Goal: Use online tool/utility: Use online tool/utility

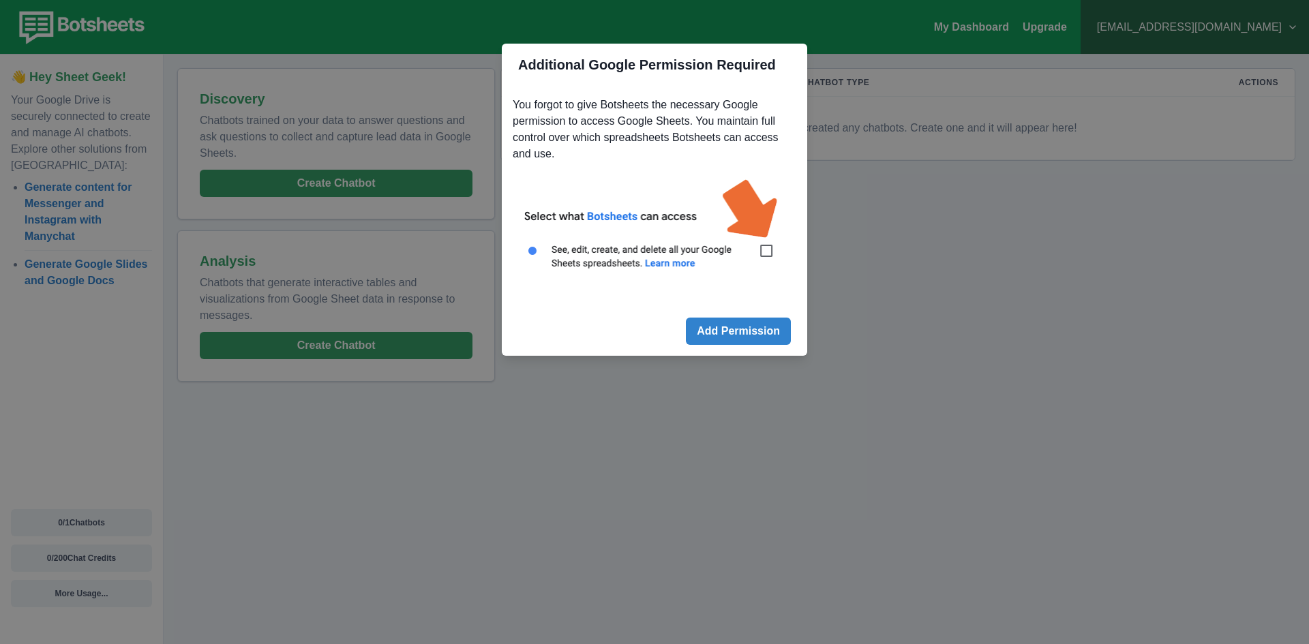
click at [762, 247] on img at bounding box center [655, 232] width 284 height 128
click at [769, 257] on img at bounding box center [655, 232] width 284 height 128
click at [762, 254] on img at bounding box center [655, 232] width 284 height 128
click at [767, 246] on img at bounding box center [655, 232] width 284 height 128
click at [764, 252] on img at bounding box center [655, 232] width 284 height 128
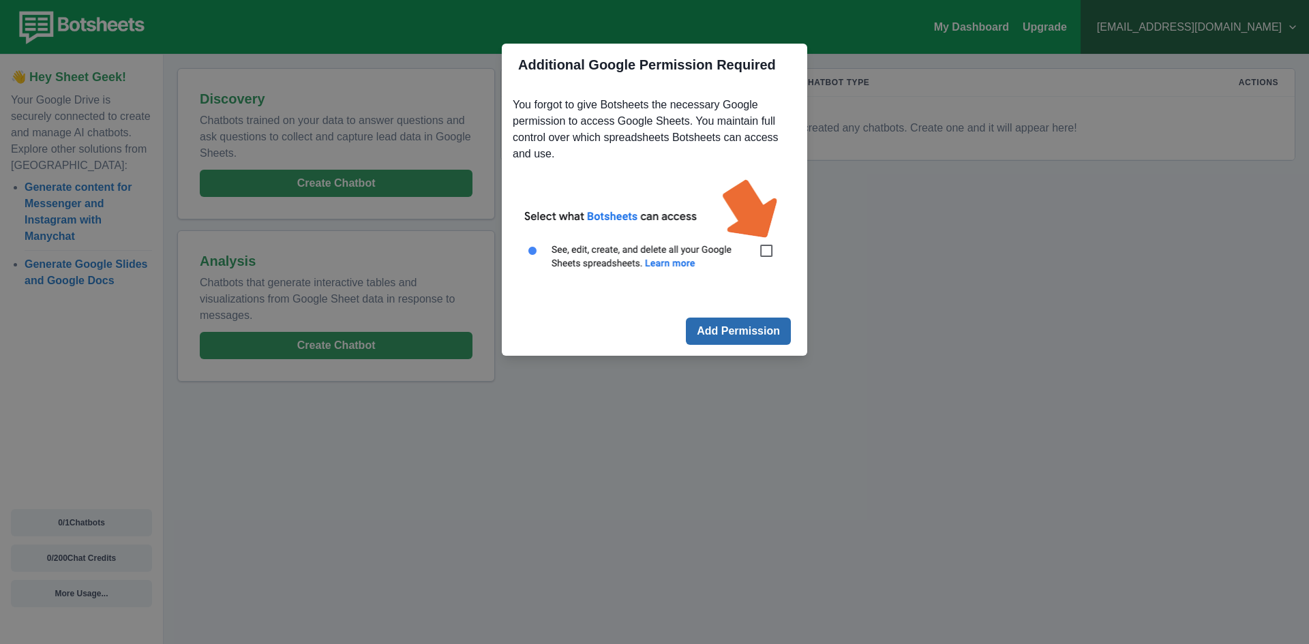
click at [761, 325] on button "Add Permission" at bounding box center [738, 331] width 105 height 27
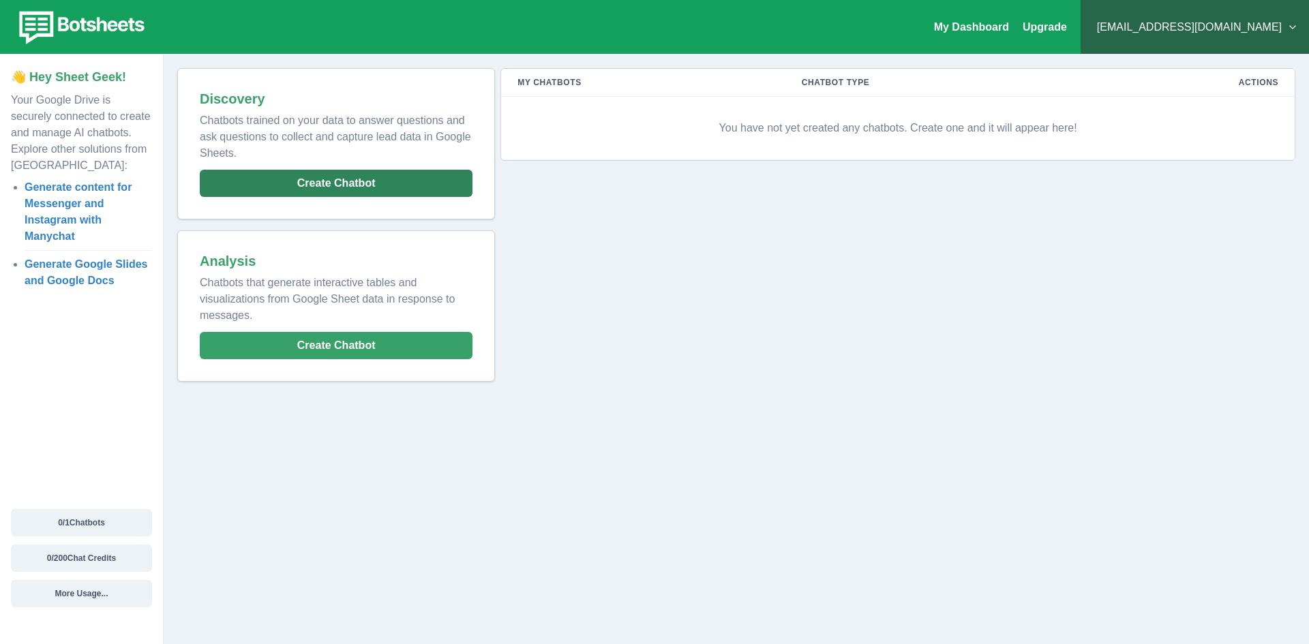
click at [338, 173] on button "Create Chatbot" at bounding box center [336, 183] width 273 height 27
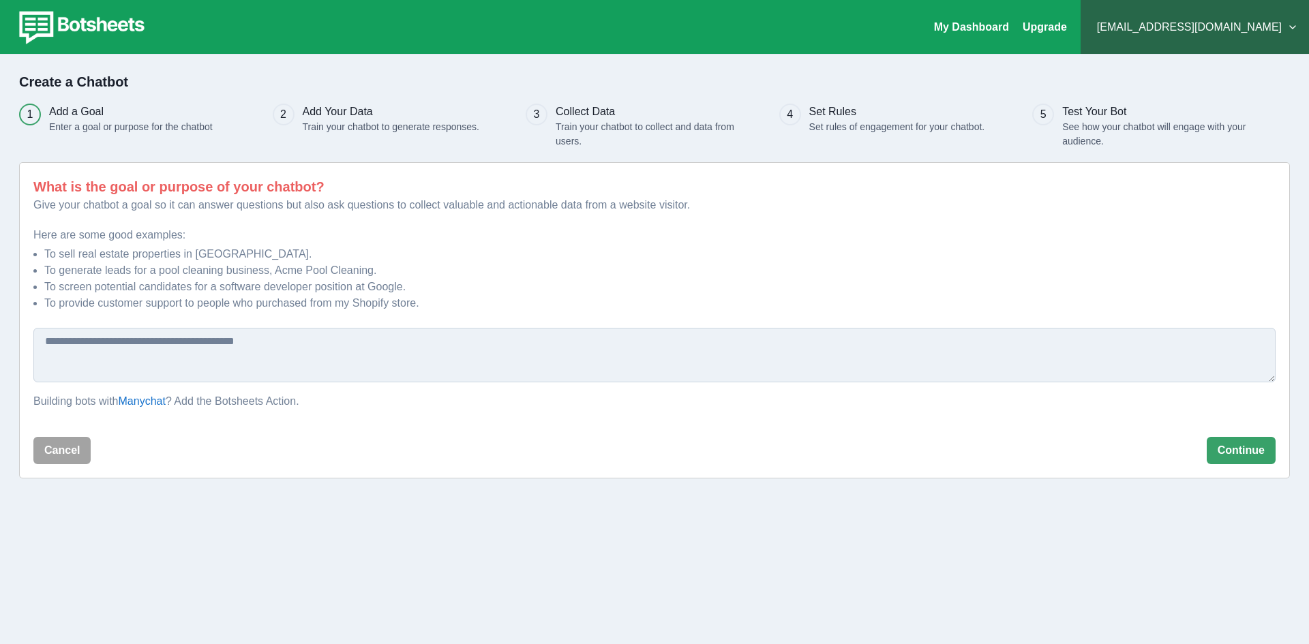
click at [317, 363] on textarea at bounding box center [654, 355] width 1242 height 55
click at [1225, 442] on button "Continue" at bounding box center [1241, 450] width 69 height 27
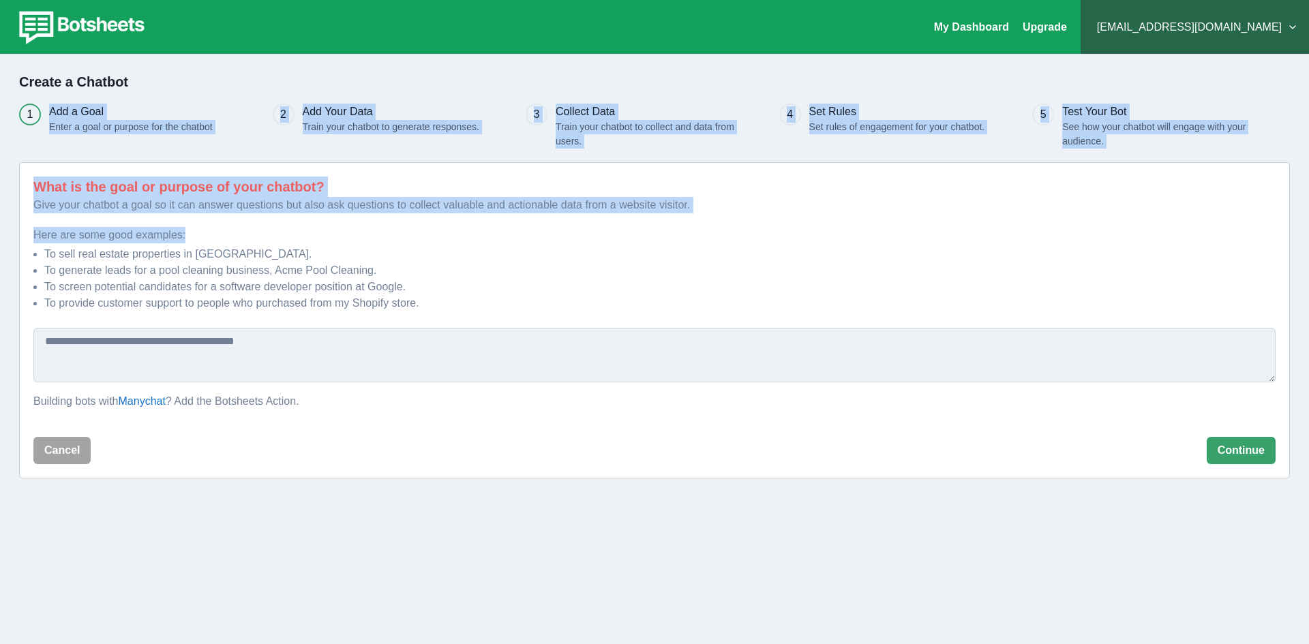
drag, startPoint x: 51, startPoint y: 110, endPoint x: 410, endPoint y: 235, distance: 380.4
click at [410, 235] on div "1 Add a Goal Enter a goal or purpose for the chatbot 2 Add Your Data Train your…" at bounding box center [654, 291] width 1271 height 375
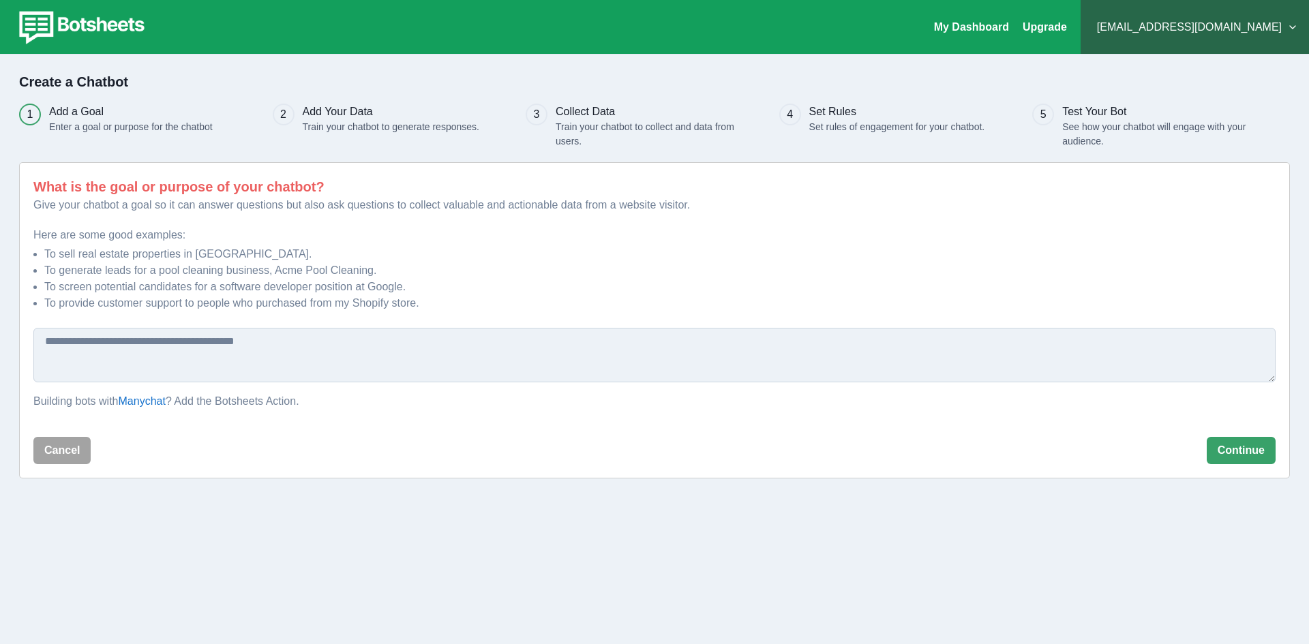
click at [429, 251] on li "To sell real estate properties in [GEOGRAPHIC_DATA]." at bounding box center [659, 254] width 1231 height 16
click at [798, 110] on div "4" at bounding box center [790, 115] width 22 height 22
click at [799, 132] on div "4 Set Rules Set rules of engagement for your chatbot." at bounding box center [900, 126] width 243 height 45
click at [864, 126] on p "Set rules of engagement for your chatbot." at bounding box center [897, 127] width 176 height 14
click at [944, 141] on div "Set Rules Set rules of engagement for your chatbot." at bounding box center [897, 126] width 176 height 45
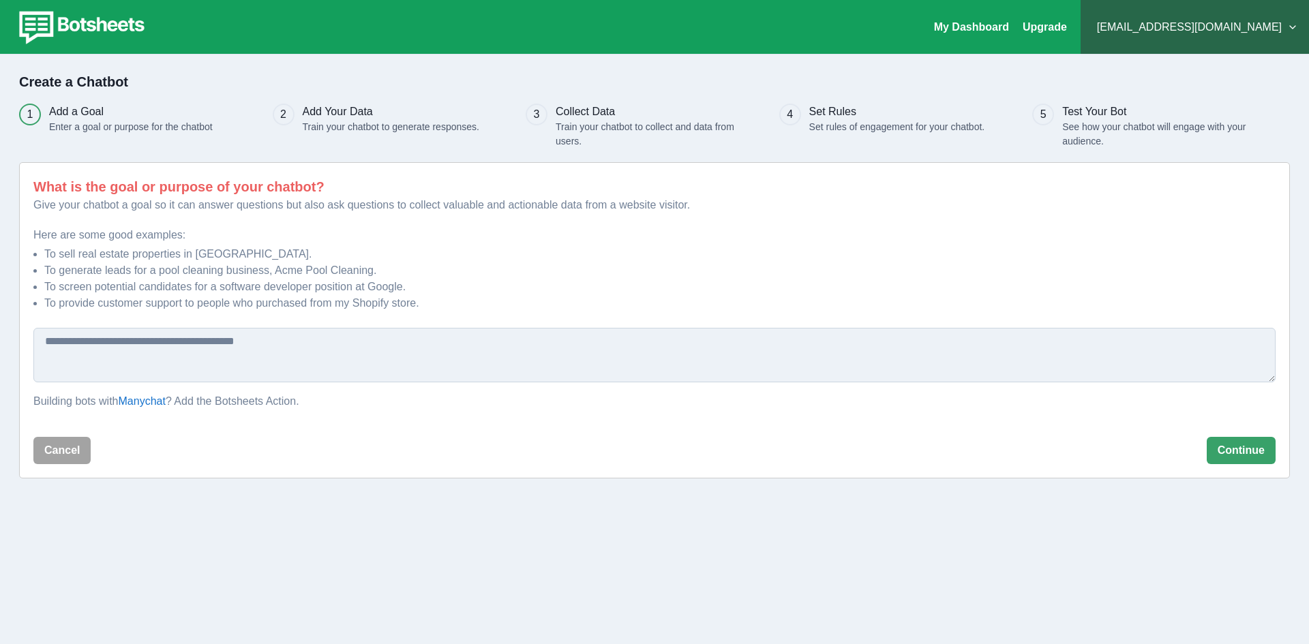
click at [989, 128] on div "4 Set Rules Set rules of engagement for your chatbot." at bounding box center [900, 126] width 243 height 45
click at [561, 140] on p "Train your chatbot to collect and data from users." at bounding box center [647, 134] width 182 height 29
click at [426, 303] on li "To provide customer support to people who purchased from my Shopify store." at bounding box center [659, 303] width 1231 height 16
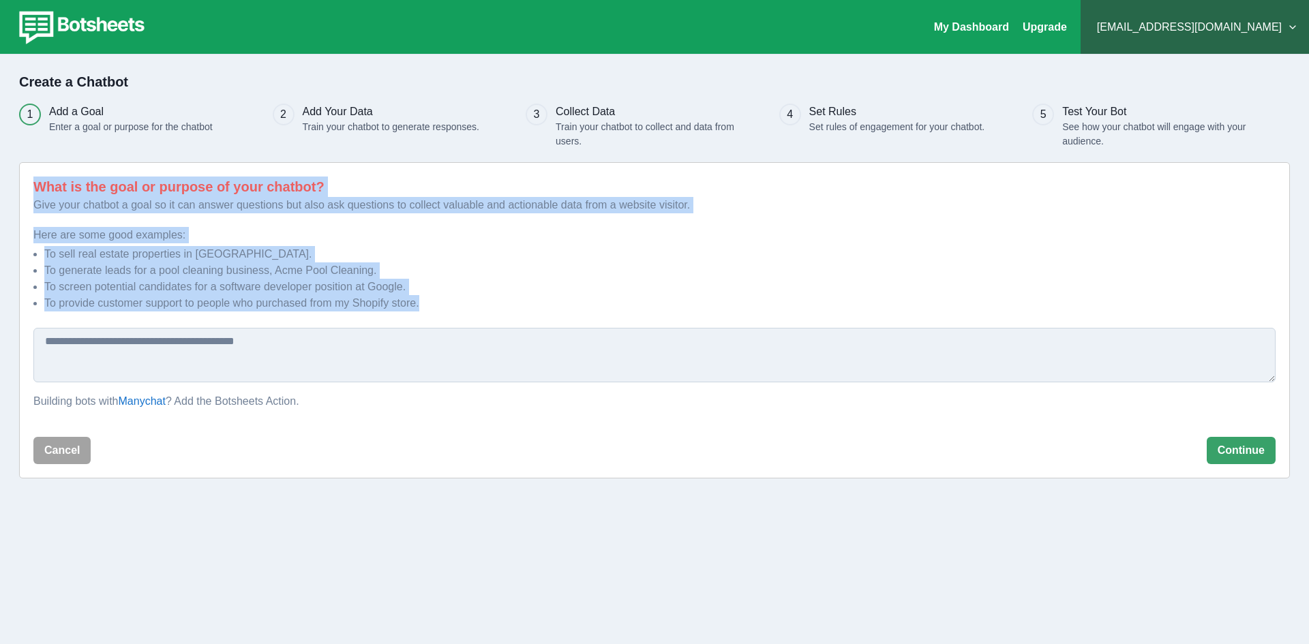
drag, startPoint x: 421, startPoint y: 305, endPoint x: 27, endPoint y: 190, distance: 410.8
click at [27, 190] on div "What is the goal or purpose of your chatbot? Give your chatbot a goal so it can…" at bounding box center [654, 320] width 1271 height 316
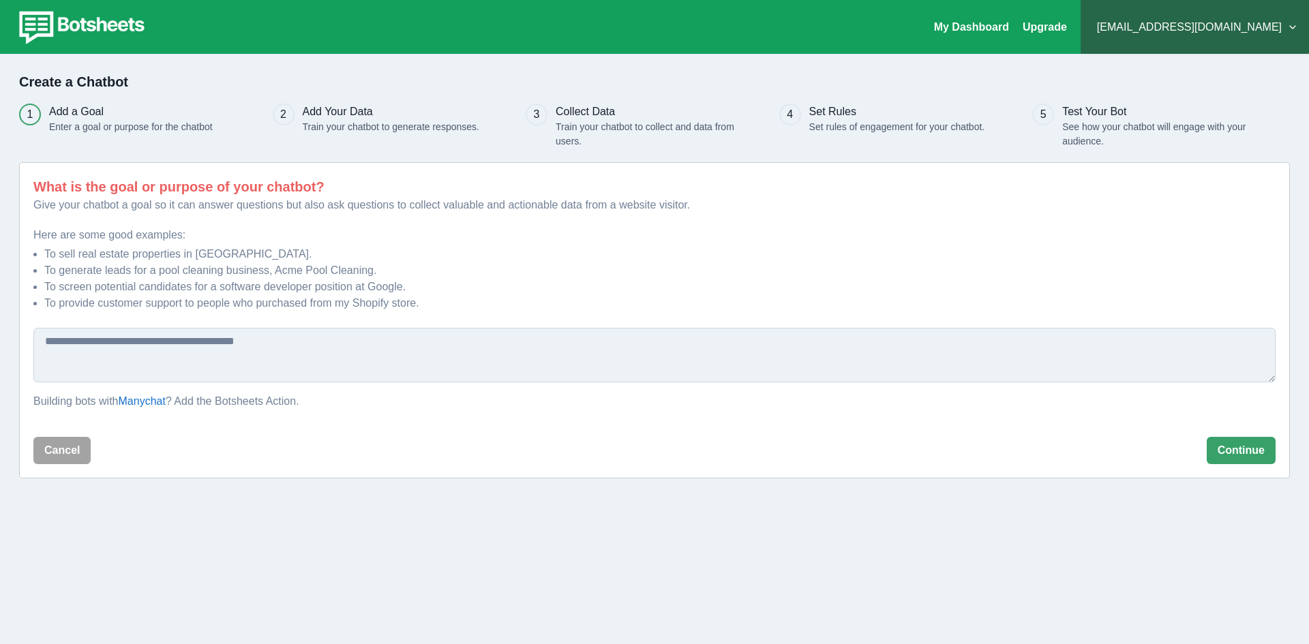
click at [419, 331] on textarea at bounding box center [654, 355] width 1242 height 55
type textarea "*"
type textarea "**********"
click at [1242, 445] on button "Continue" at bounding box center [1241, 450] width 69 height 27
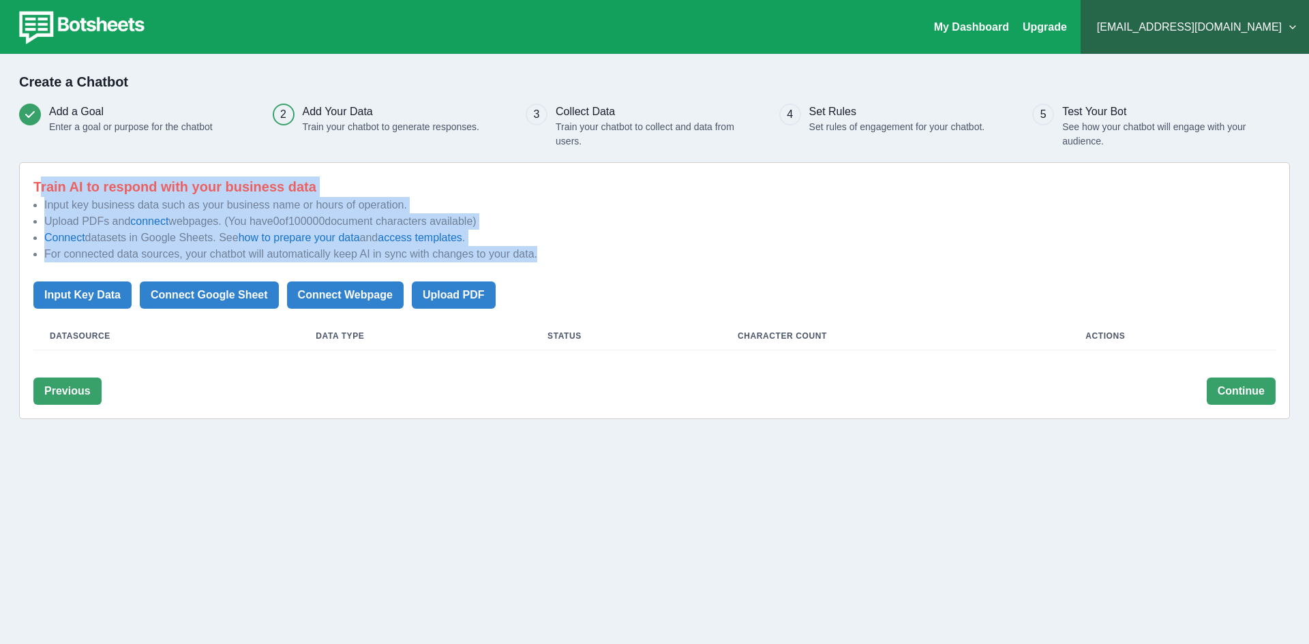
drag, startPoint x: 39, startPoint y: 183, endPoint x: 566, endPoint y: 260, distance: 532.7
click at [566, 260] on div "Train AI to respond with your business data Input key business data such as you…" at bounding box center [654, 264] width 1242 height 174
drag, startPoint x: 466, startPoint y: 239, endPoint x: 339, endPoint y: 245, distance: 127.0
click at [339, 245] on li "Connect datasets in Google Sheets. See how to prepare your data and access temp…" at bounding box center [659, 238] width 1231 height 16
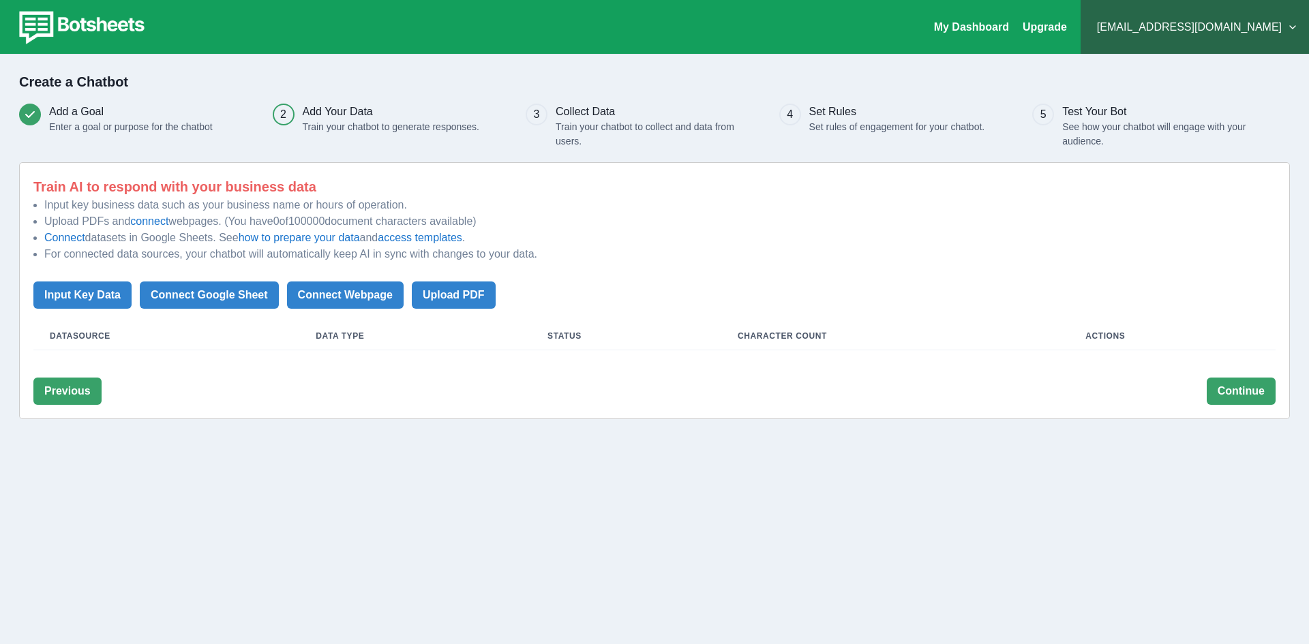
click at [28, 181] on div "Train AI to respond with your business data Input key business data such as you…" at bounding box center [654, 290] width 1271 height 257
click at [32, 189] on div "Train AI to respond with your business data Input key business data such as you…" at bounding box center [654, 290] width 1271 height 257
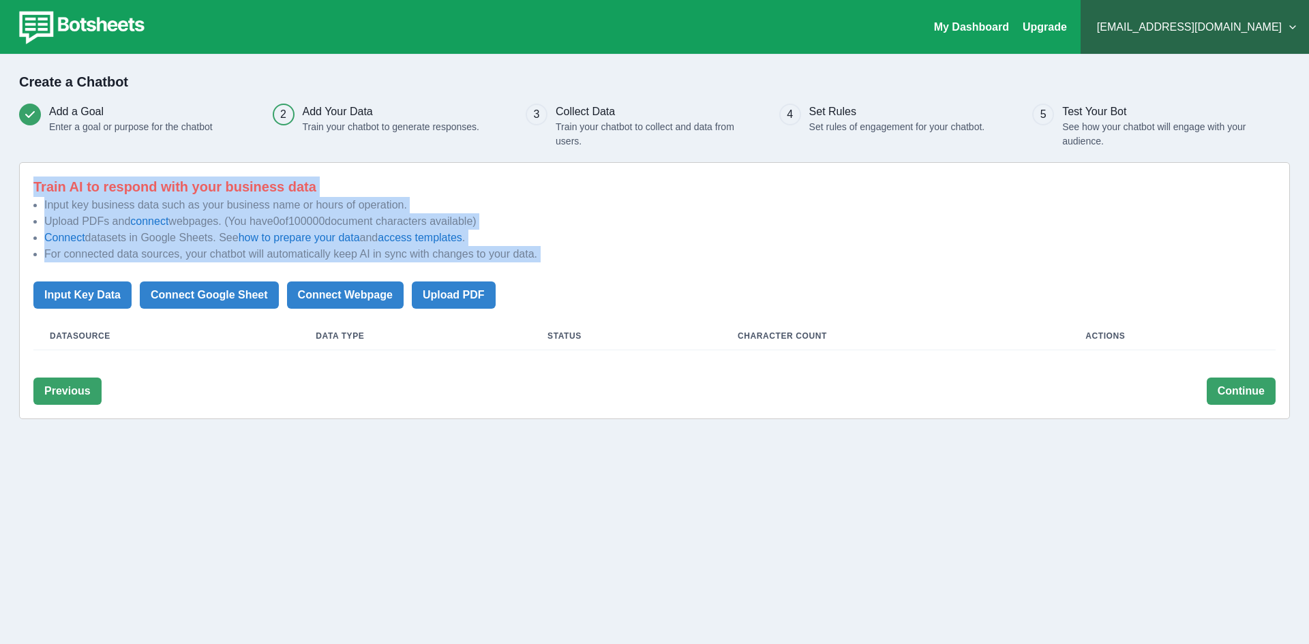
drag, startPoint x: 33, startPoint y: 190, endPoint x: 537, endPoint y: 274, distance: 510.3
click at [537, 274] on div "Train AI to respond with your business data Input key business data such as you…" at bounding box center [654, 264] width 1242 height 174
click at [536, 272] on div "Train AI to respond with your business data Input key business data such as you…" at bounding box center [654, 264] width 1242 height 174
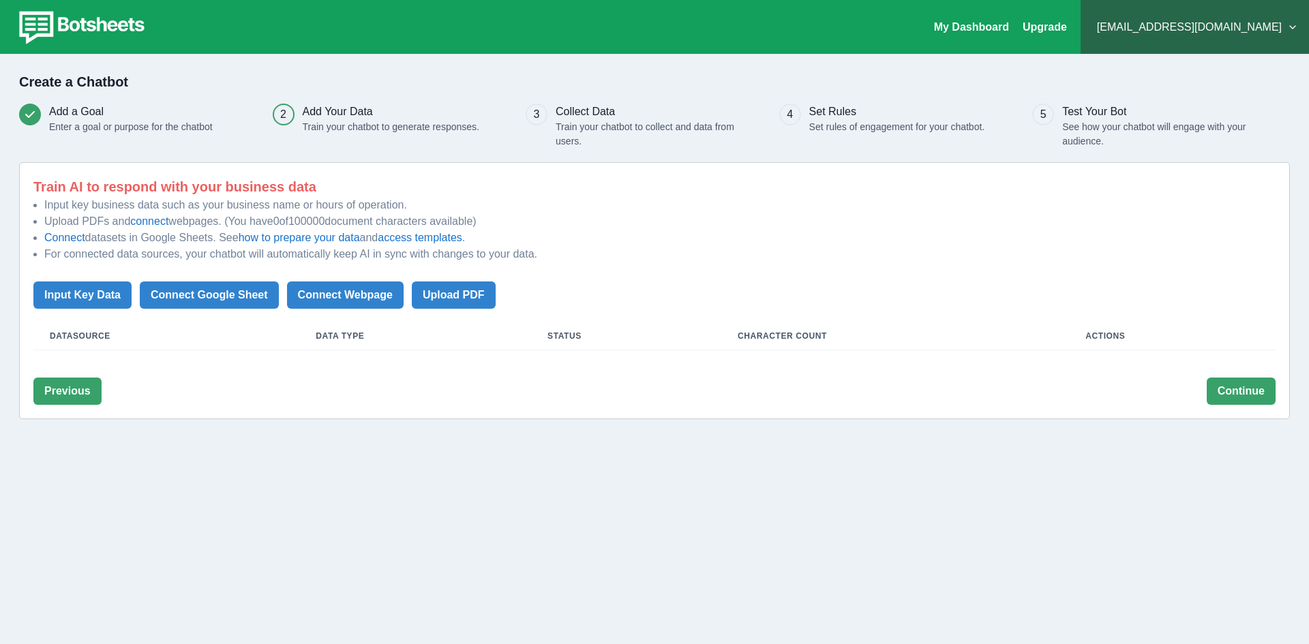
click at [110, 342] on th "Datasource" at bounding box center [166, 337] width 266 height 28
click at [1216, 391] on button "Continue" at bounding box center [1241, 391] width 69 height 27
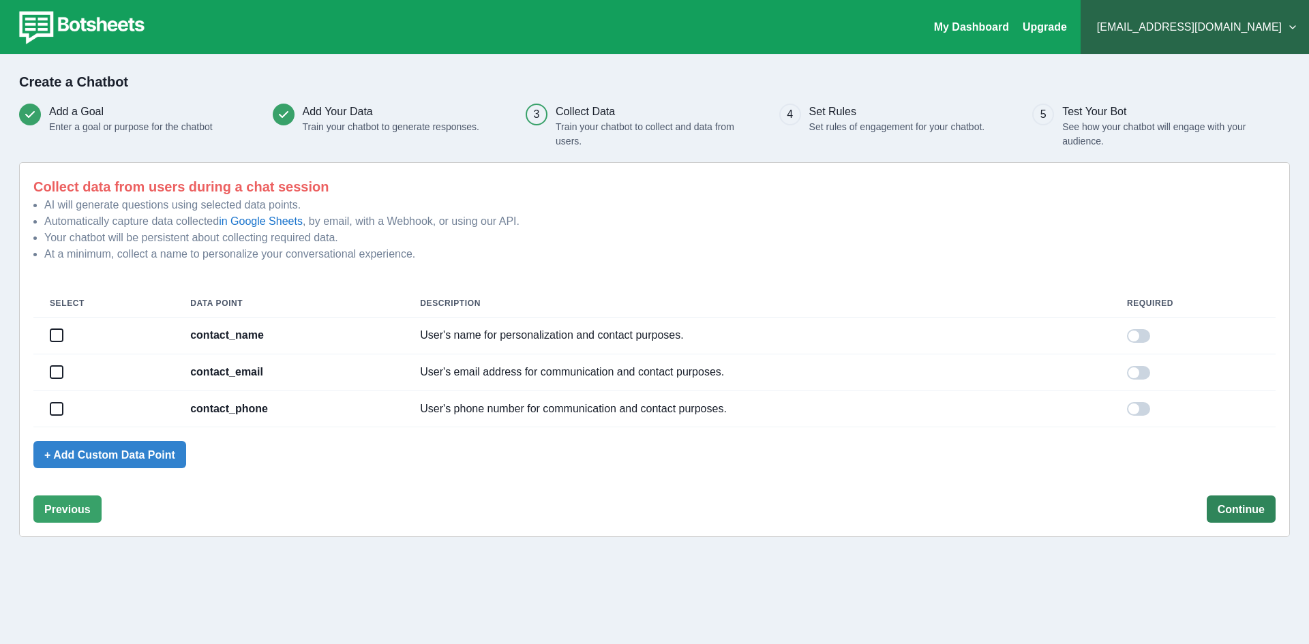
click at [1240, 510] on button "Continue" at bounding box center [1241, 509] width 69 height 27
